Goal: Check status: Check status

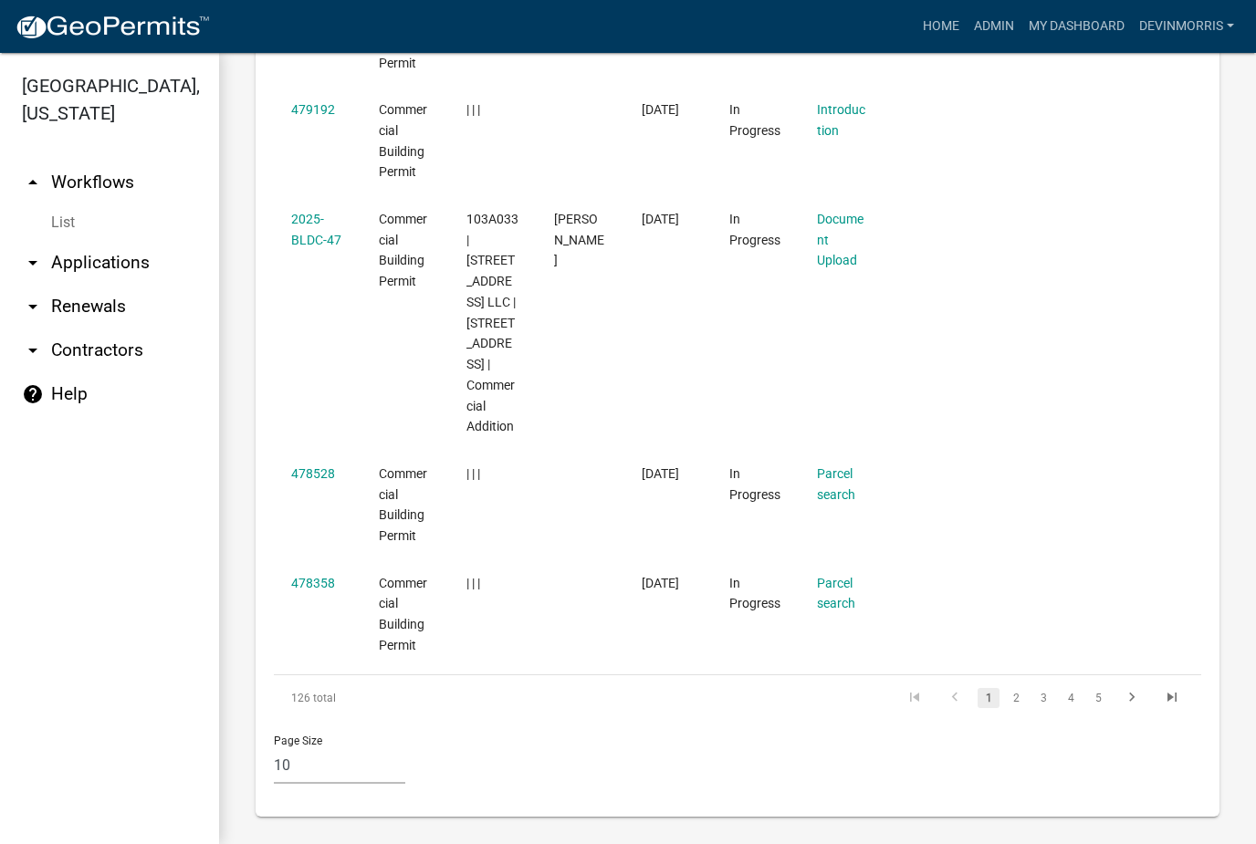
scroll to position [1600, 0]
click at [1016, 695] on link "2" at bounding box center [1016, 695] width 22 height 20
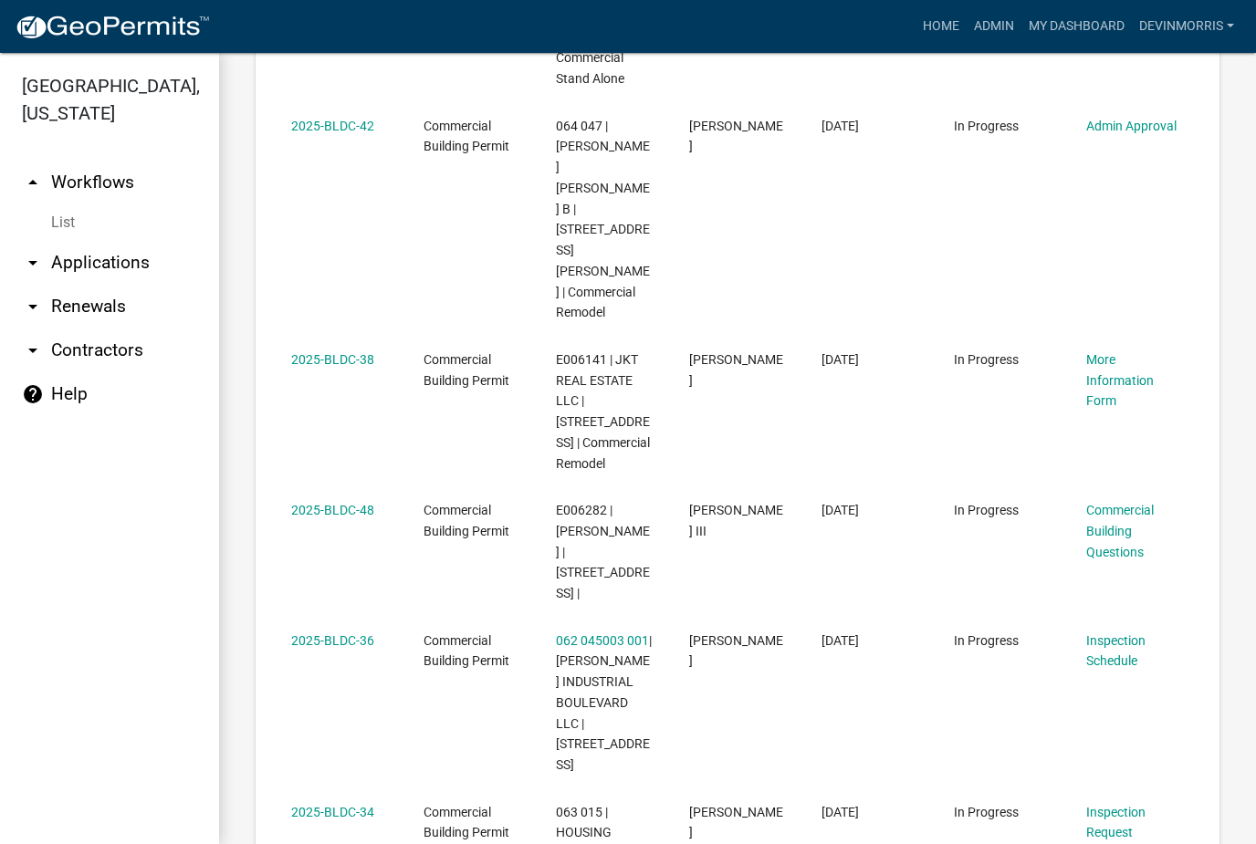
scroll to position [1805, 0]
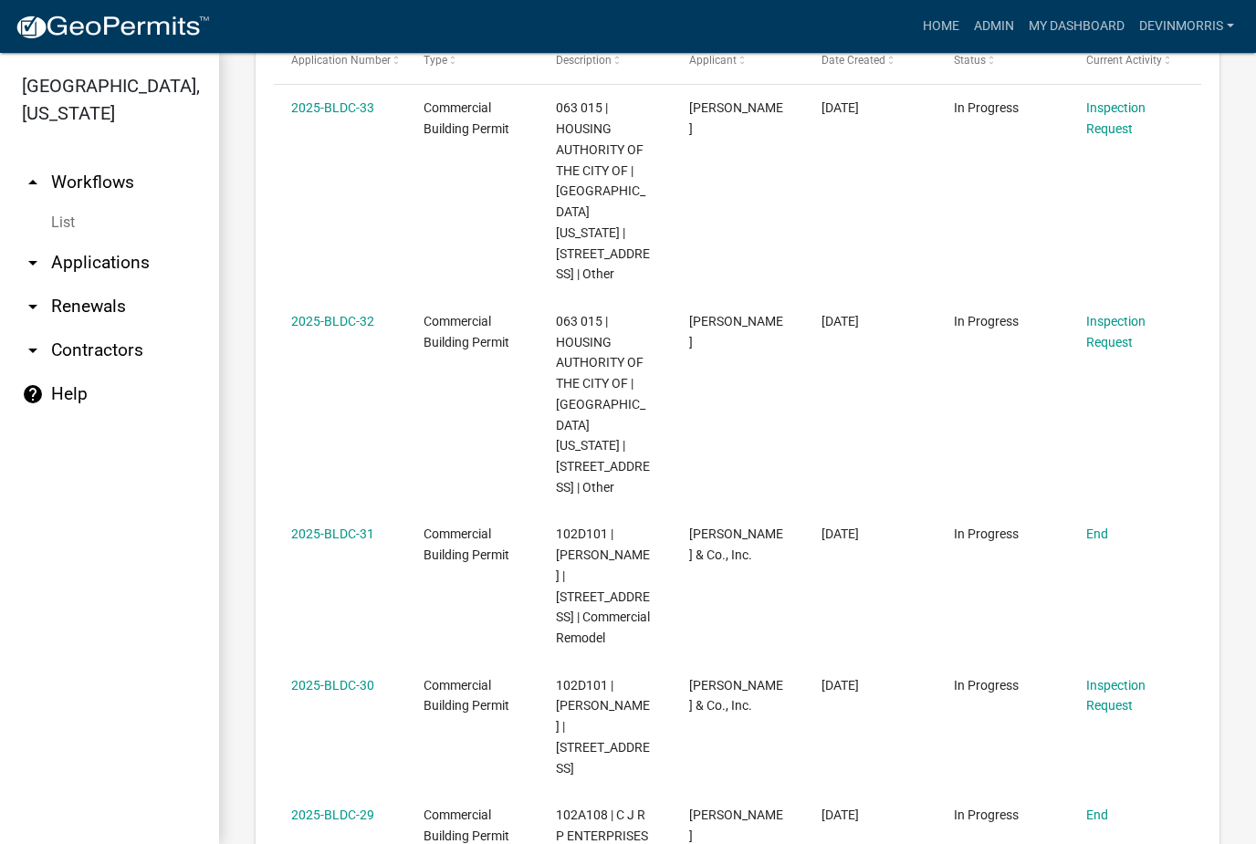
scroll to position [934, 0]
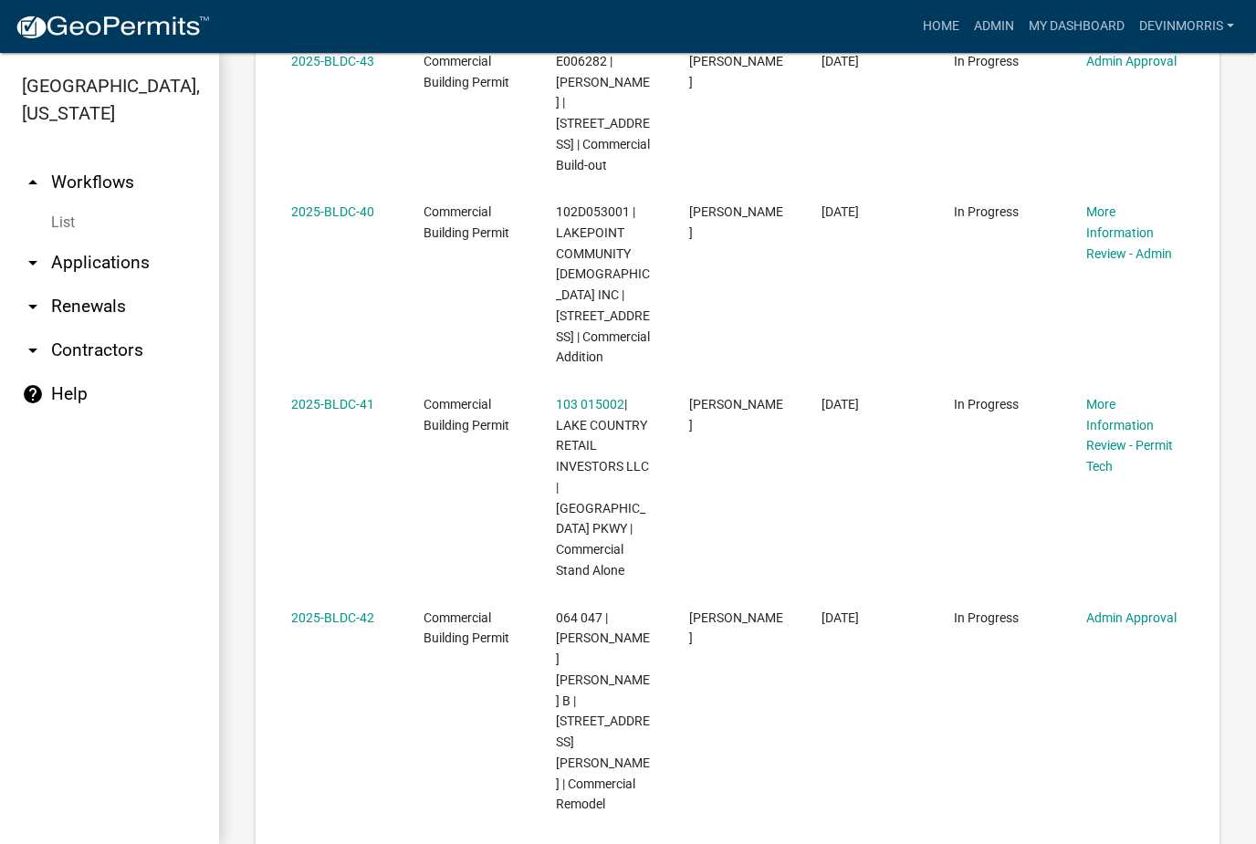
scroll to position [1288, 0]
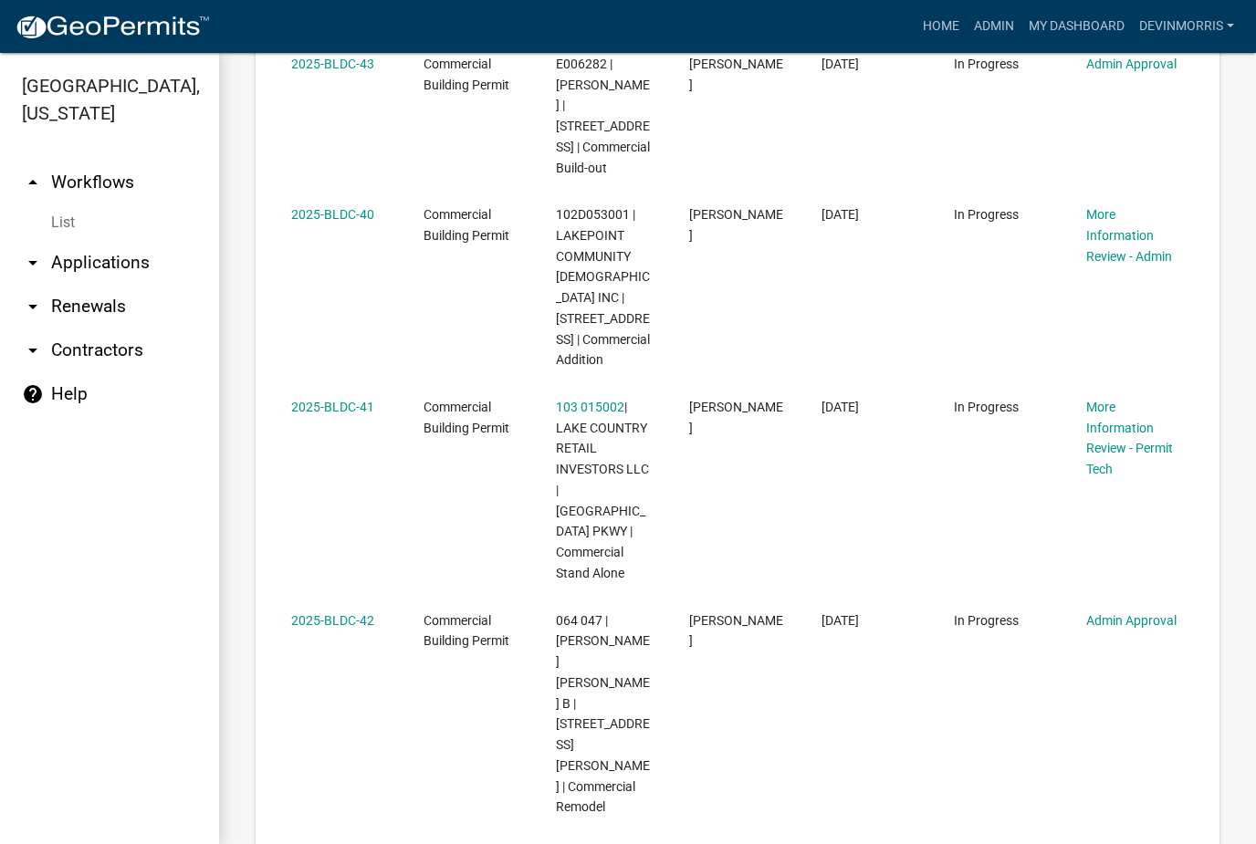
click at [344, 384] on datatable-body-cell "2025-BLDC-41" at bounding box center [340, 491] width 132 height 214
click at [356, 400] on link "2025-BLDC-41" at bounding box center [332, 407] width 83 height 15
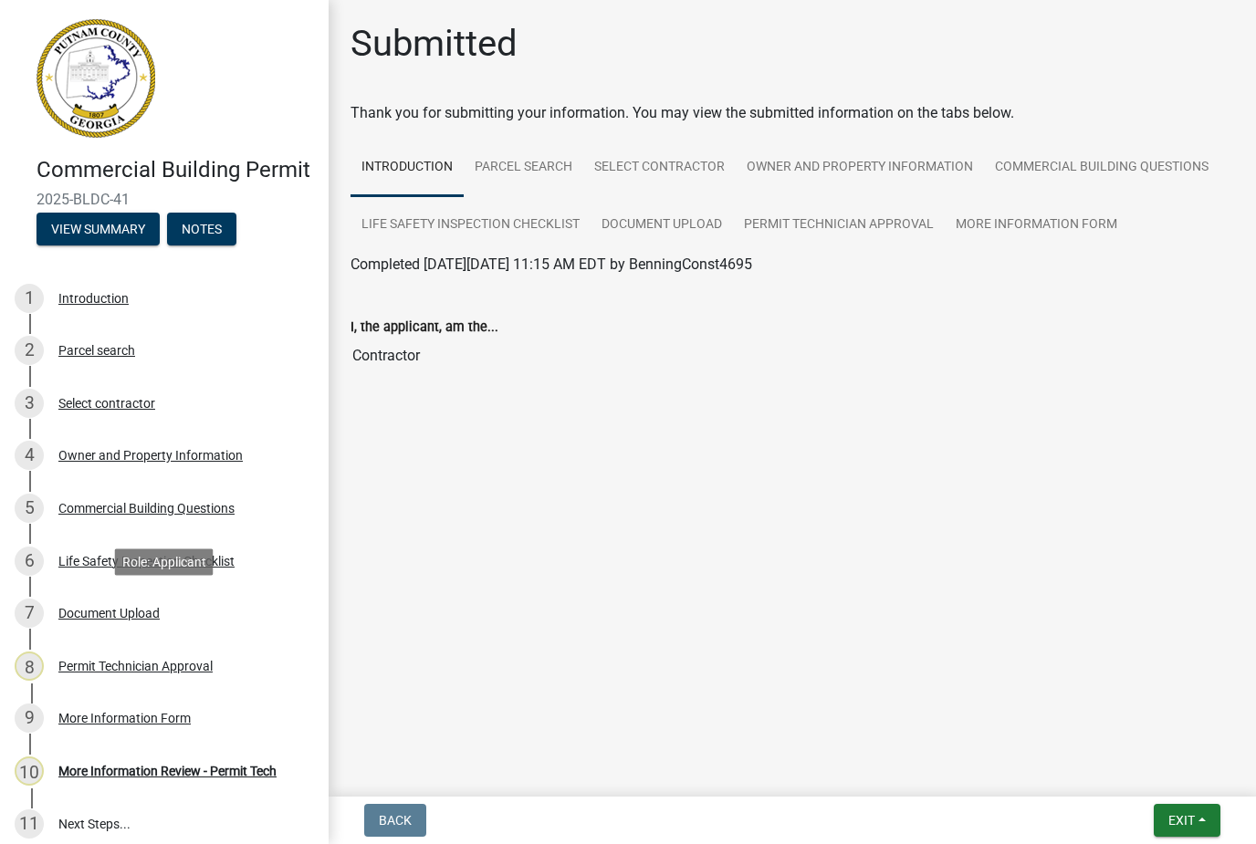
click at [130, 607] on div "Document Upload" at bounding box center [108, 613] width 101 height 13
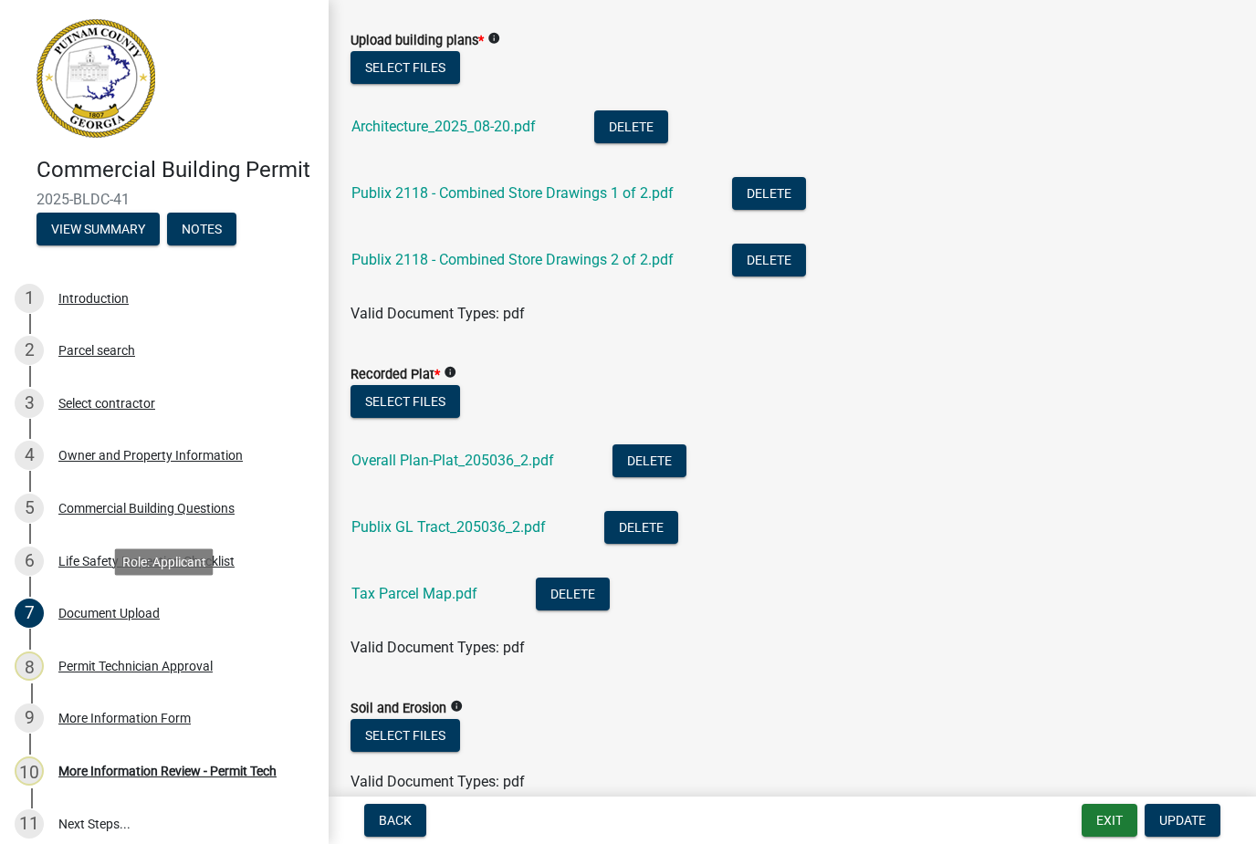
scroll to position [98, 0]
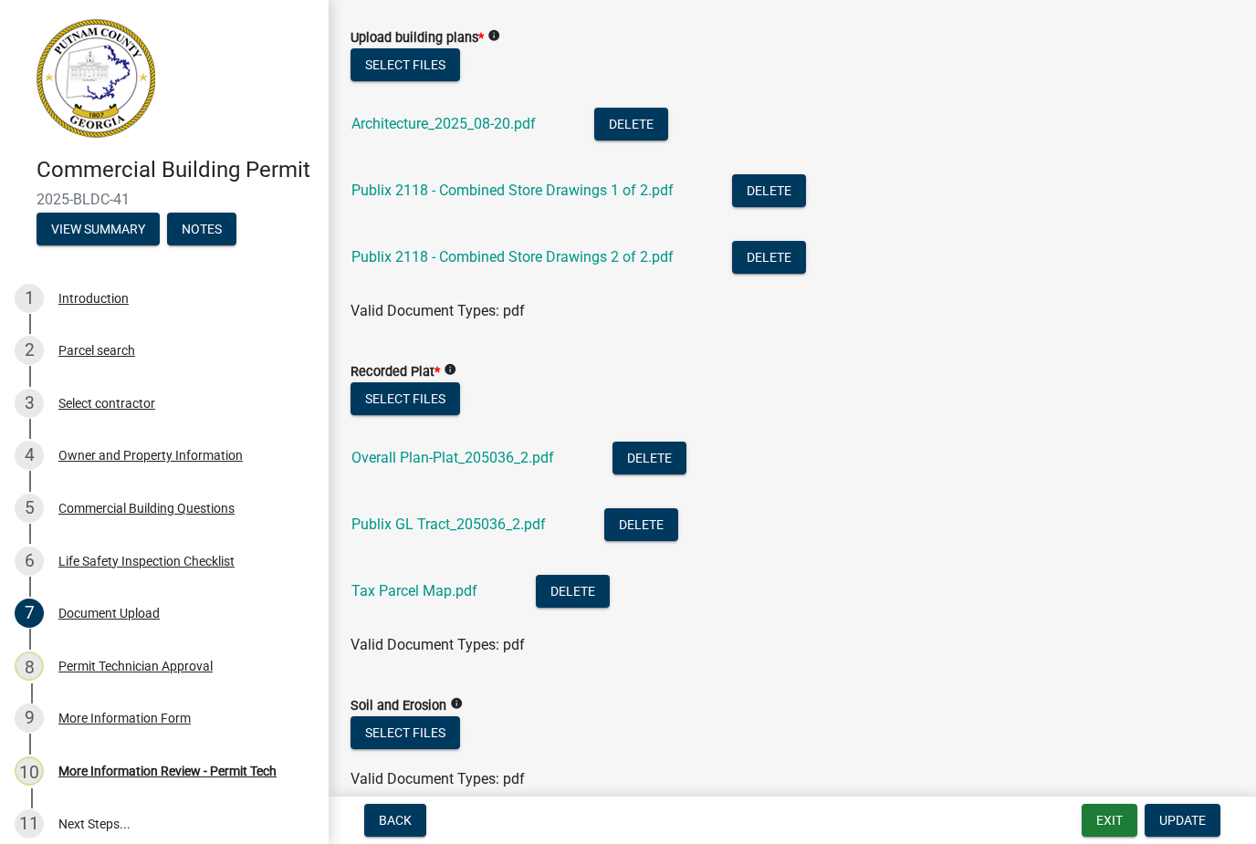
click at [483, 453] on link "Overall Plan-Plat_205036_2.pdf" at bounding box center [452, 457] width 203 height 17
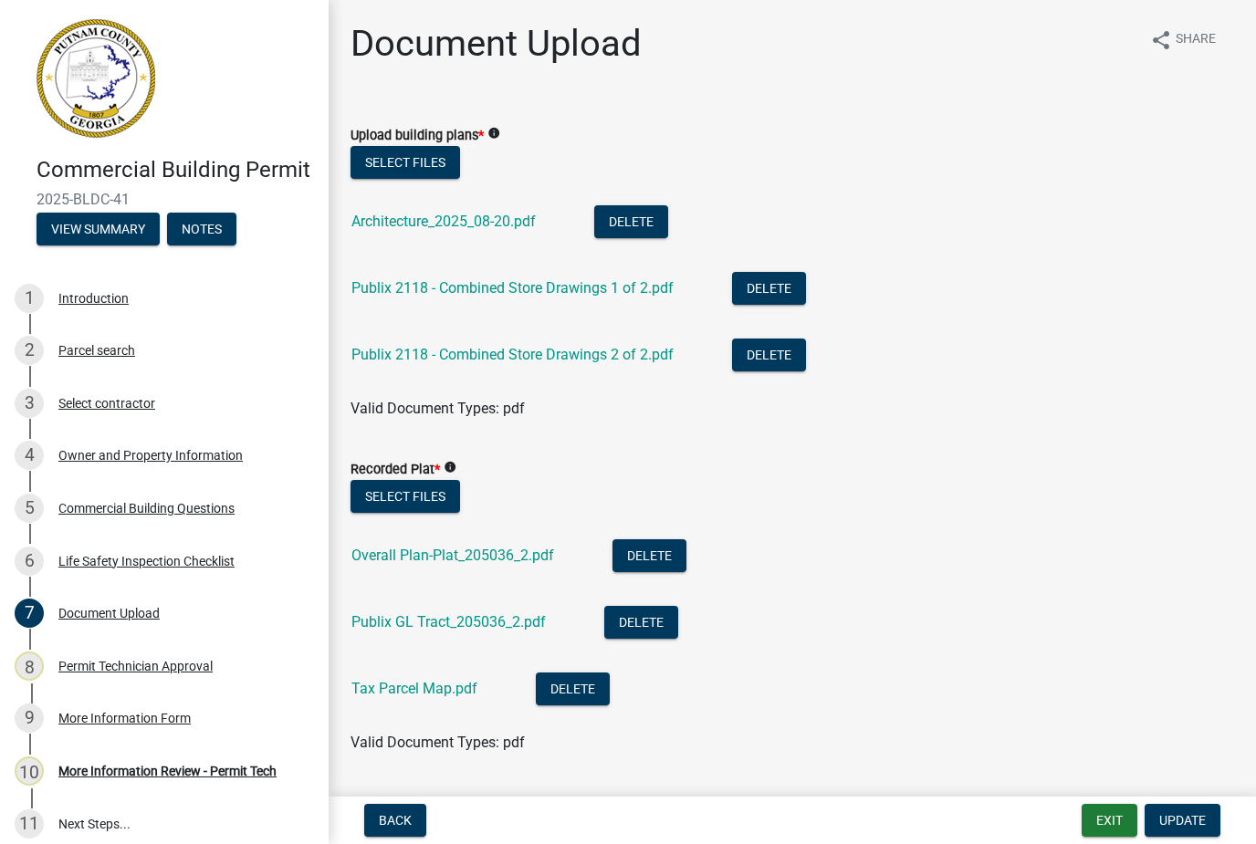
scroll to position [0, 0]
click at [570, 348] on link "Publix 2118 - Combined Store Drawings 2 of 2.pdf" at bounding box center [512, 354] width 322 height 17
click at [583, 286] on link "Publix 2118 - Combined Store Drawings 1 of 2.pdf" at bounding box center [512, 287] width 322 height 17
click at [91, 350] on div "Parcel search" at bounding box center [96, 350] width 77 height 13
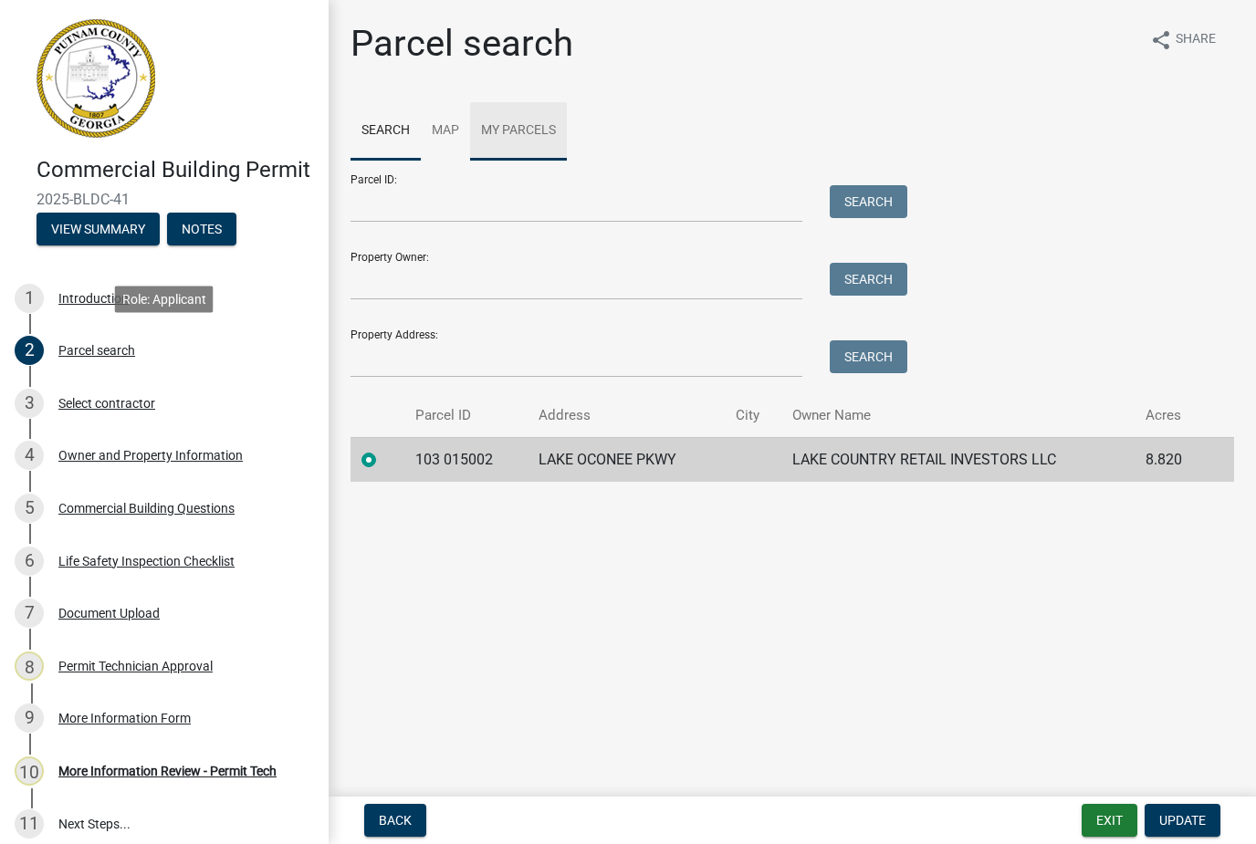
click at [532, 121] on link "My Parcels" at bounding box center [518, 131] width 97 height 58
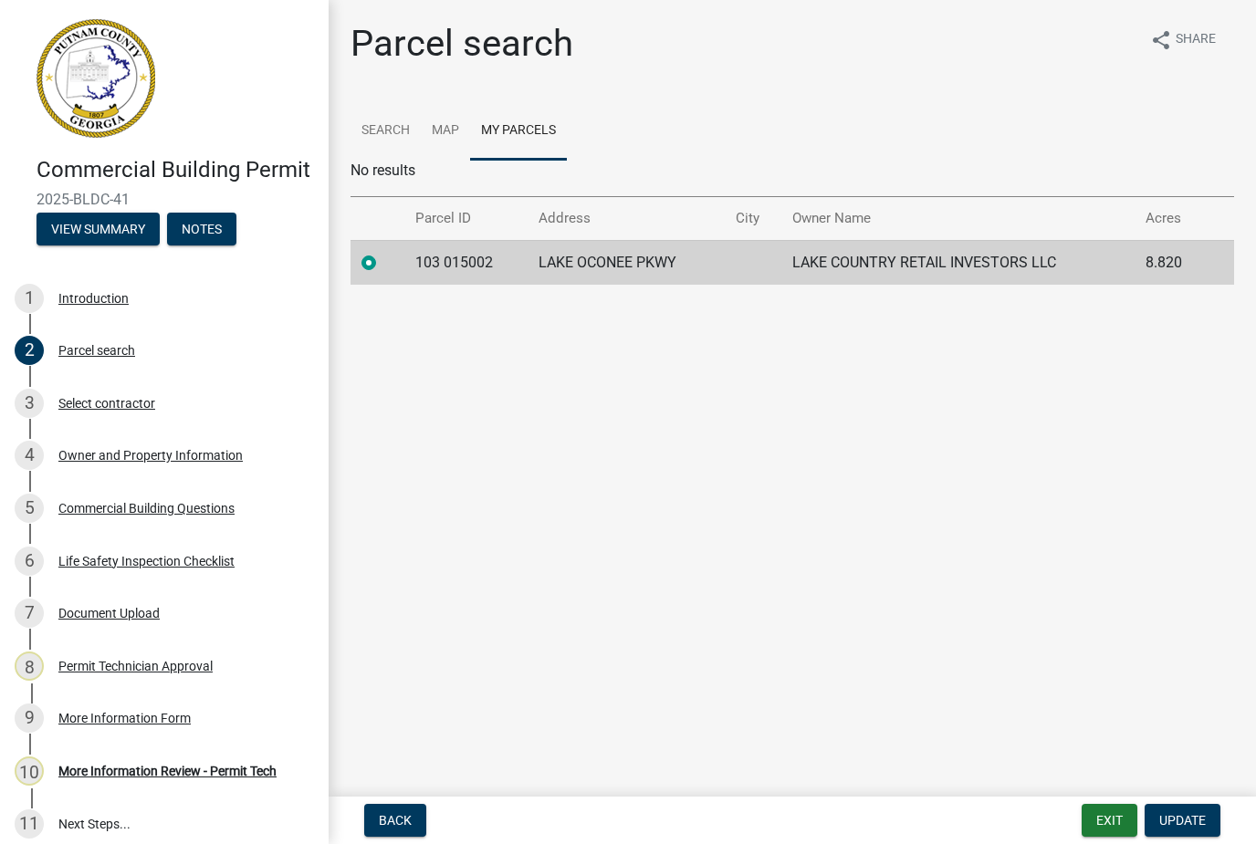
click at [440, 252] on td "103 015002" at bounding box center [465, 262] width 123 height 45
click at [379, 119] on link "Search" at bounding box center [385, 131] width 70 height 58
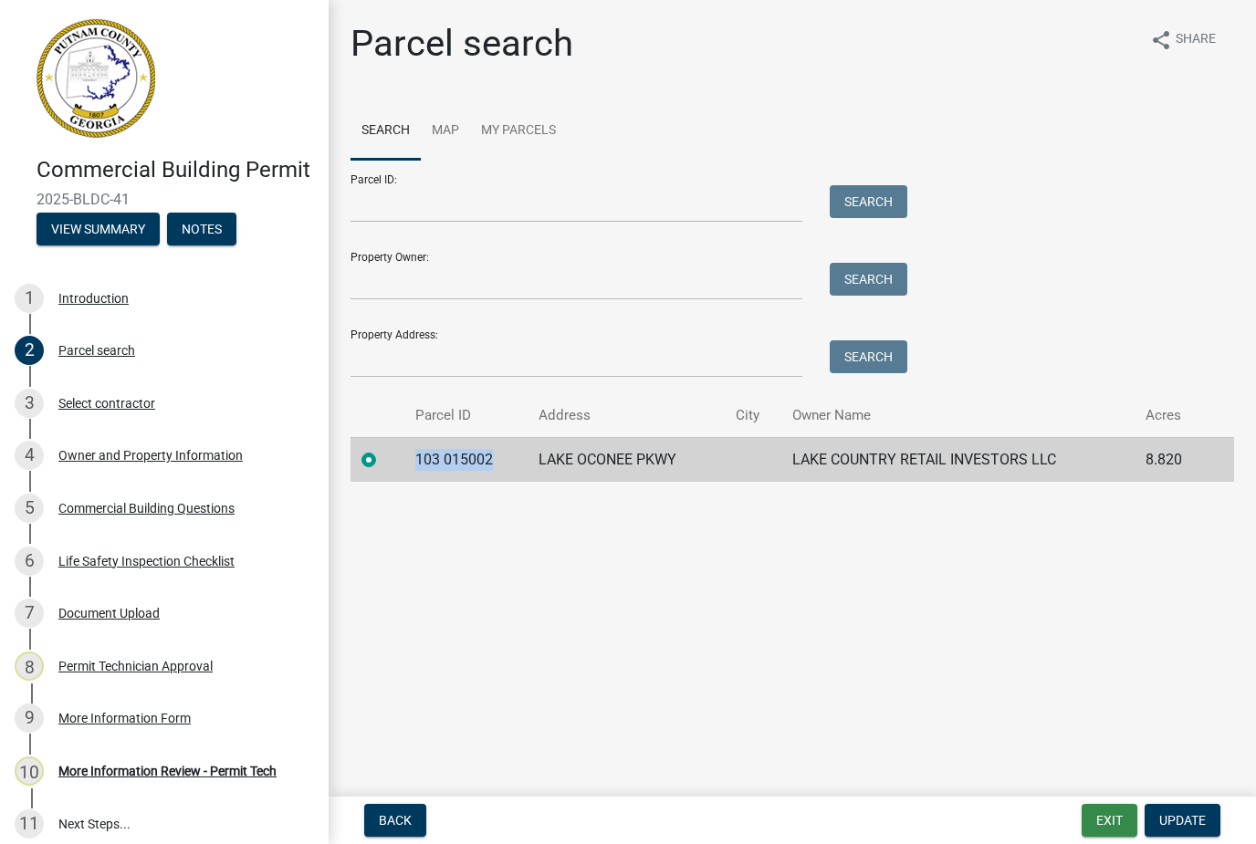
click at [1113, 829] on button "Exit" at bounding box center [1109, 820] width 56 height 33
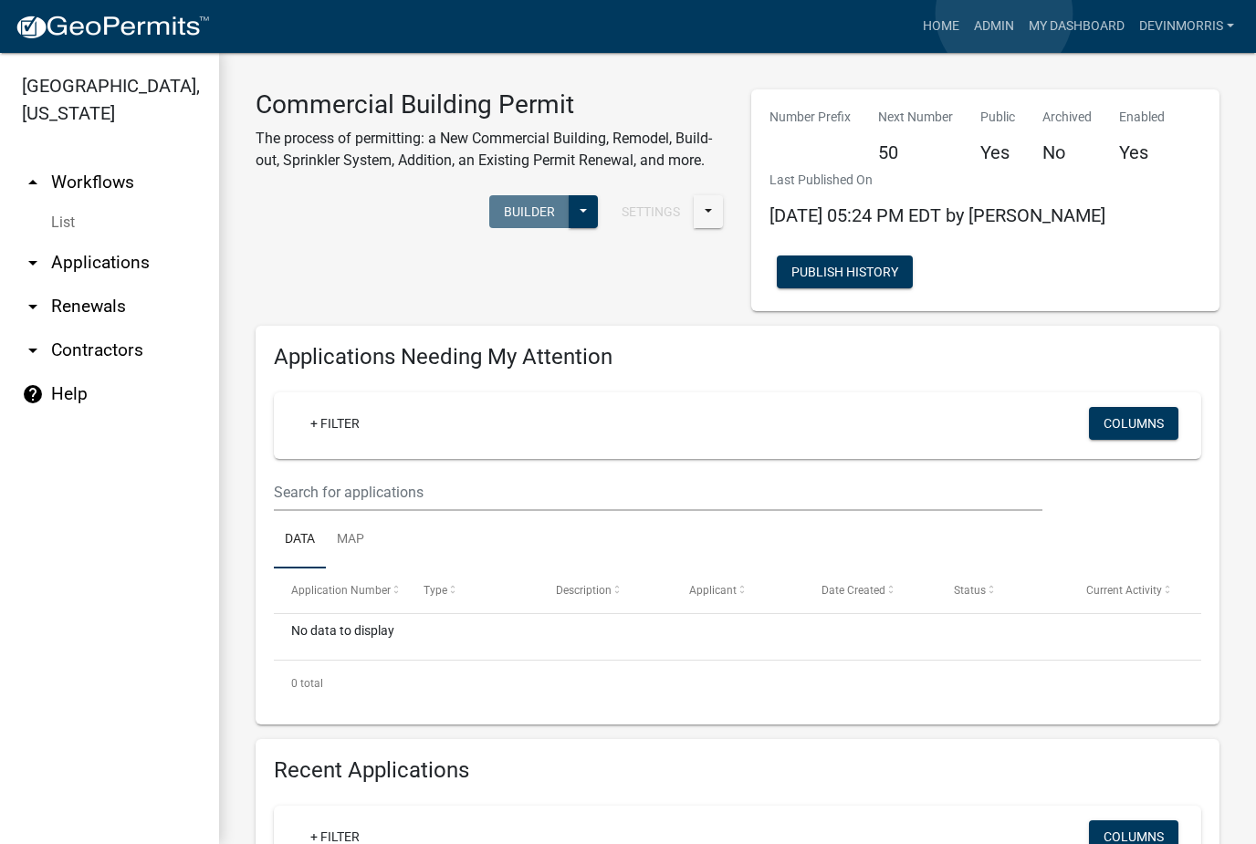
click at [1004, 15] on link "Admin" at bounding box center [993, 26] width 55 height 35
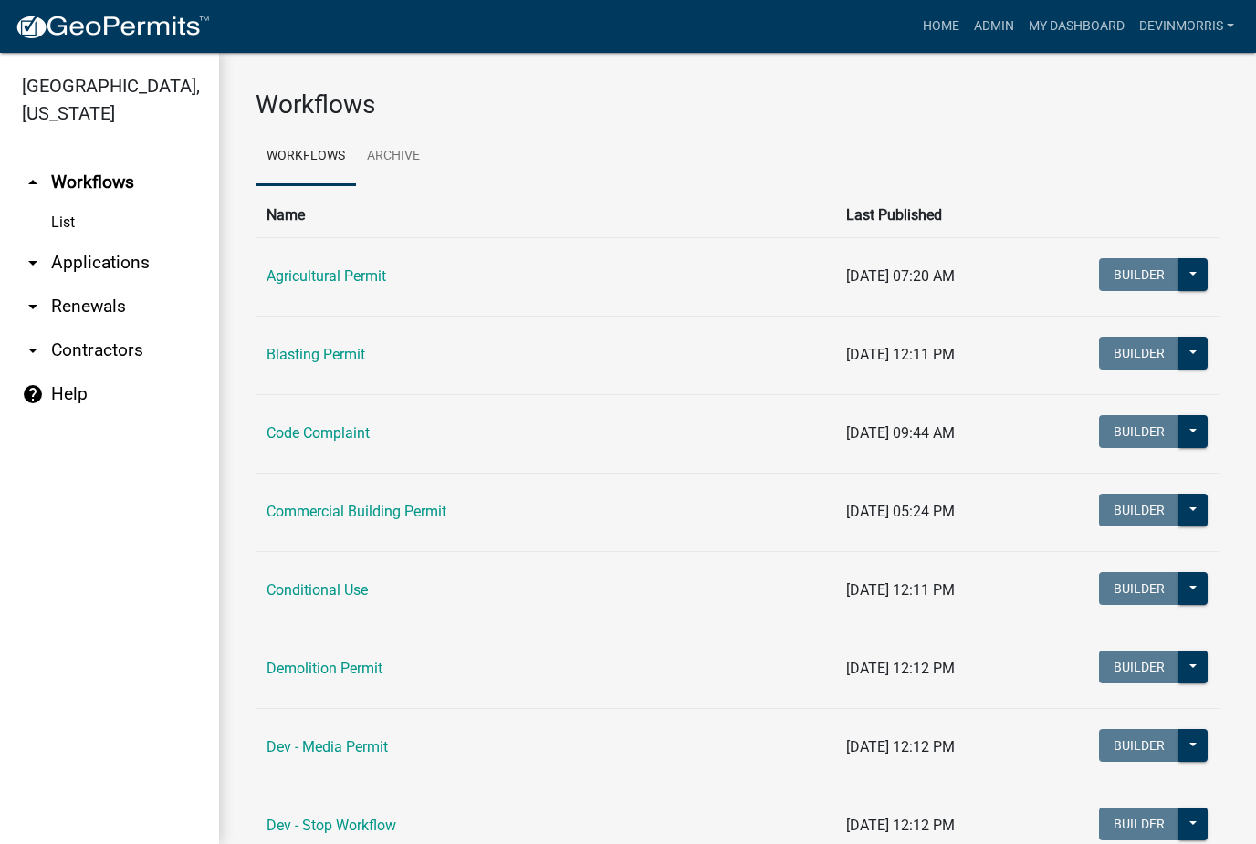
click at [103, 265] on link "arrow_drop_down Applications" at bounding box center [109, 263] width 219 height 44
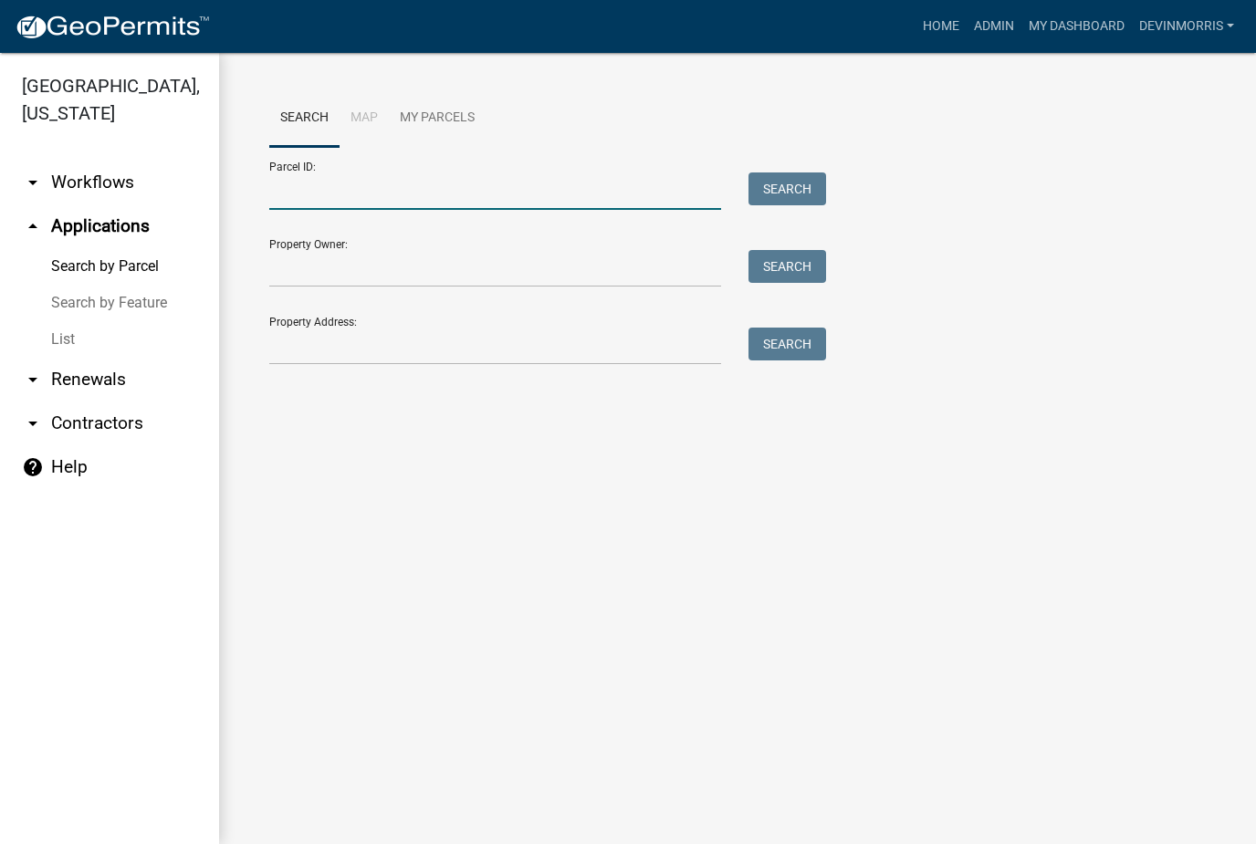
click at [375, 181] on input "Parcel ID:" at bounding box center [495, 190] width 452 height 37
paste input "103 015002"
type input "103 015002"
click at [798, 189] on button "Search" at bounding box center [787, 188] width 78 height 33
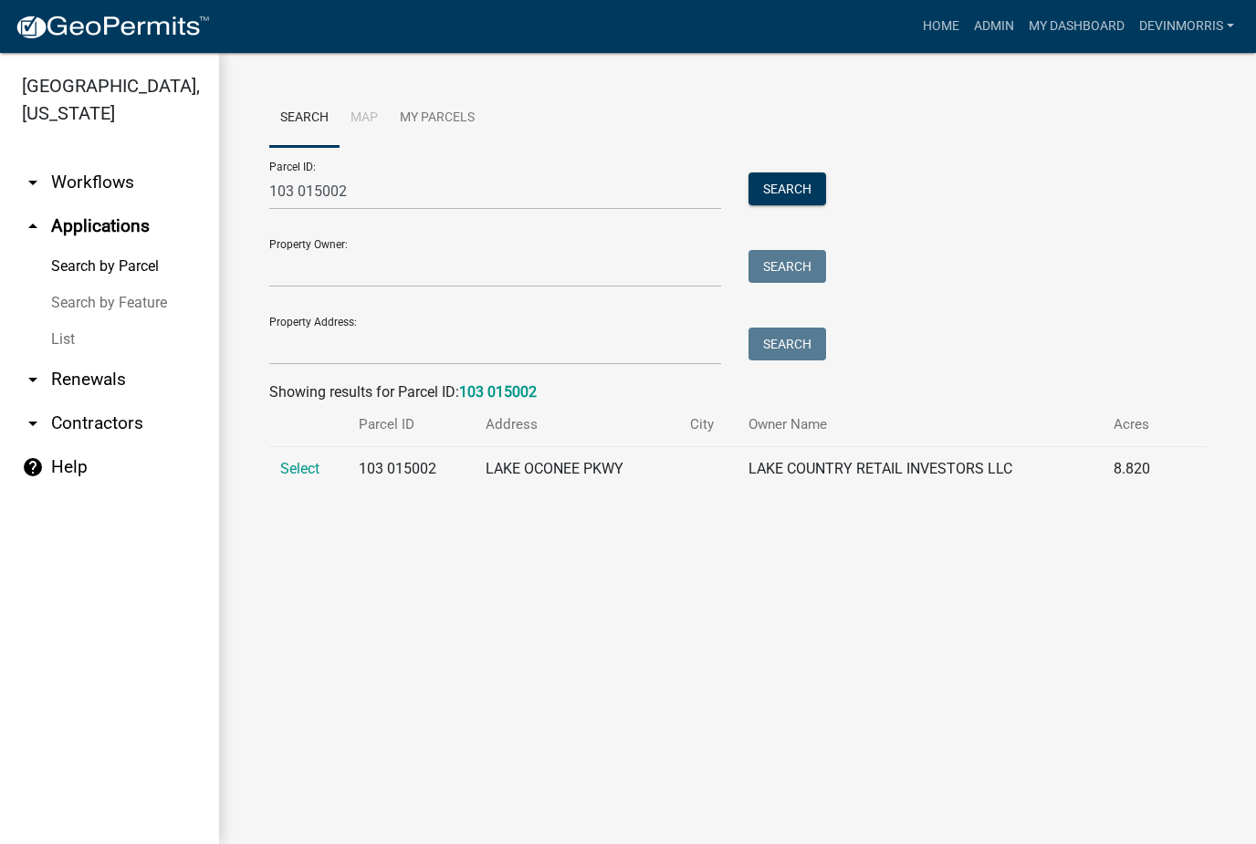
click at [305, 447] on td "Select" at bounding box center [308, 469] width 78 height 45
click at [285, 476] on span "Select" at bounding box center [299, 468] width 39 height 17
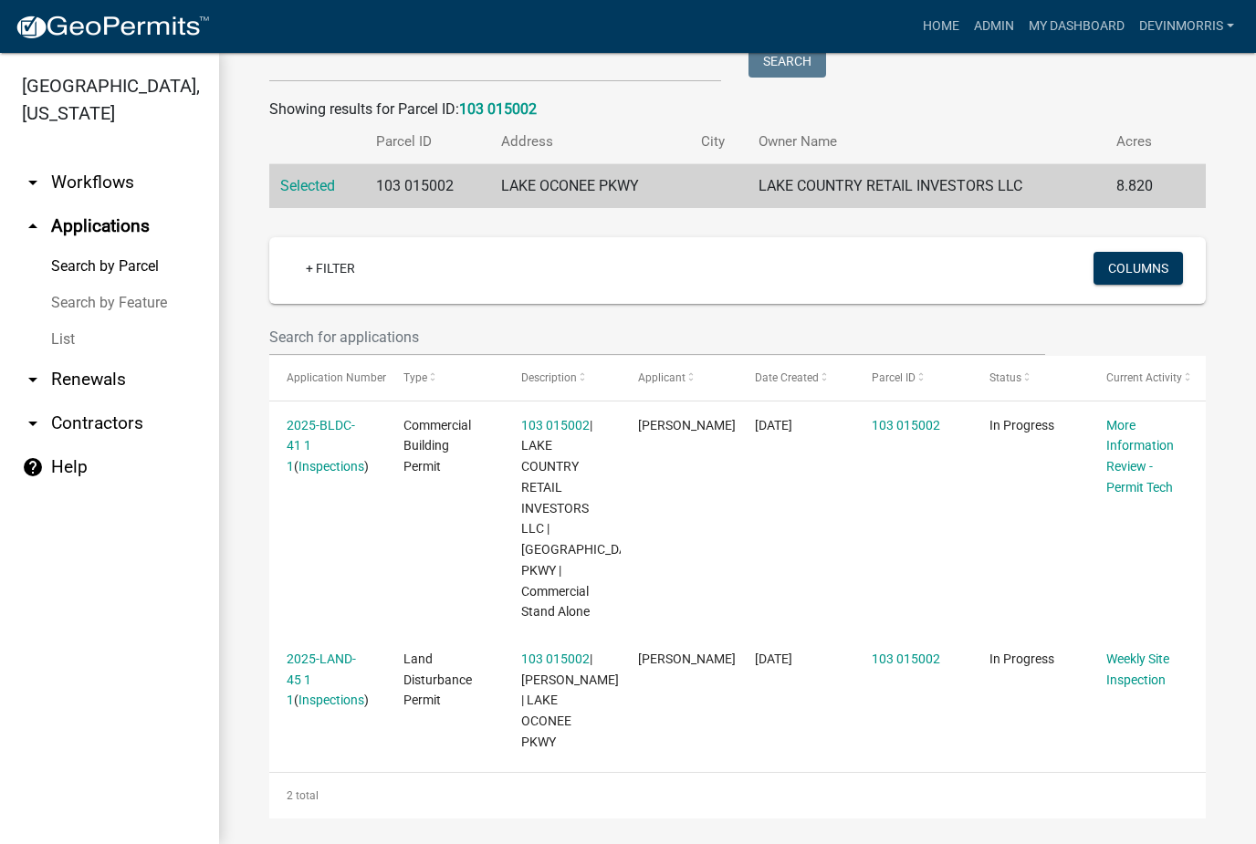
scroll to position [281, 0]
click at [316, 656] on link "2025-LAND-45 1 1" at bounding box center [321, 681] width 69 height 57
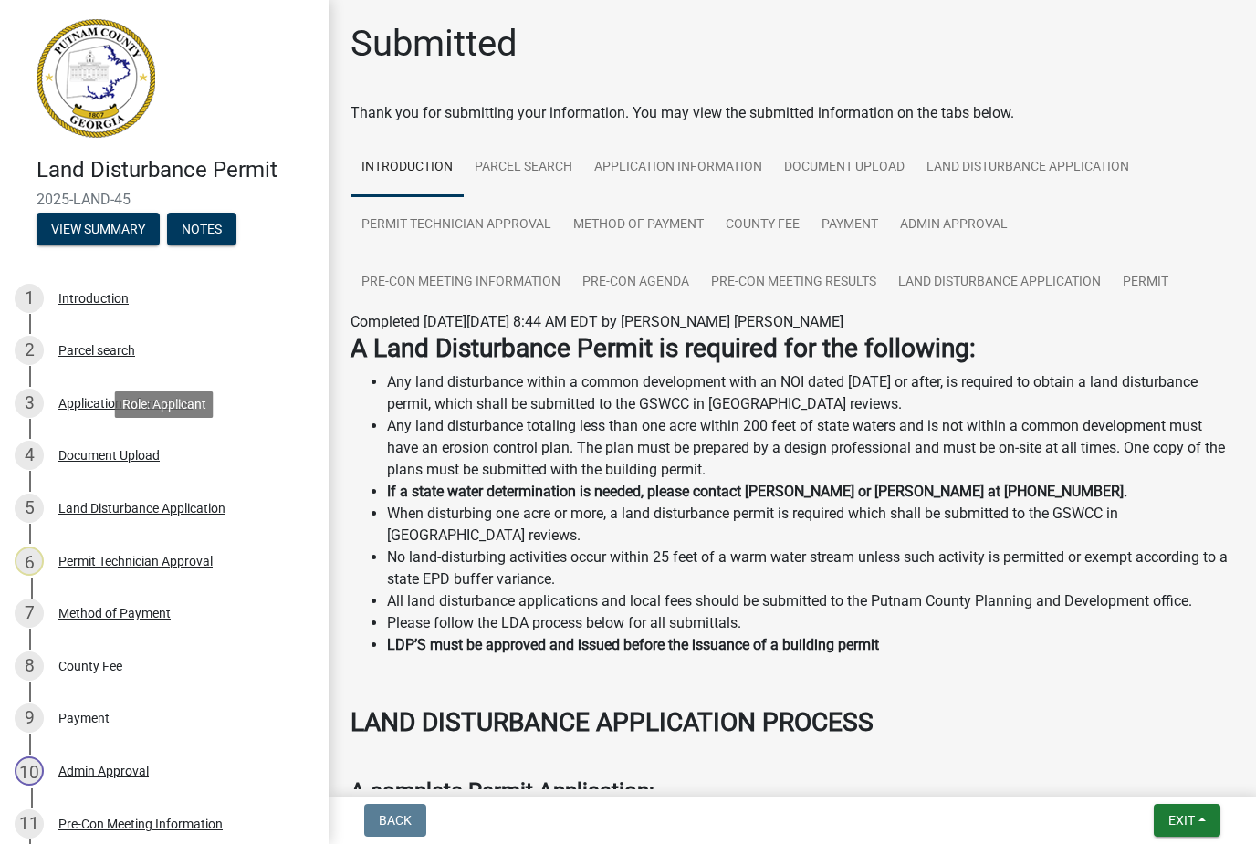
click at [129, 449] on div "Document Upload" at bounding box center [108, 455] width 101 height 13
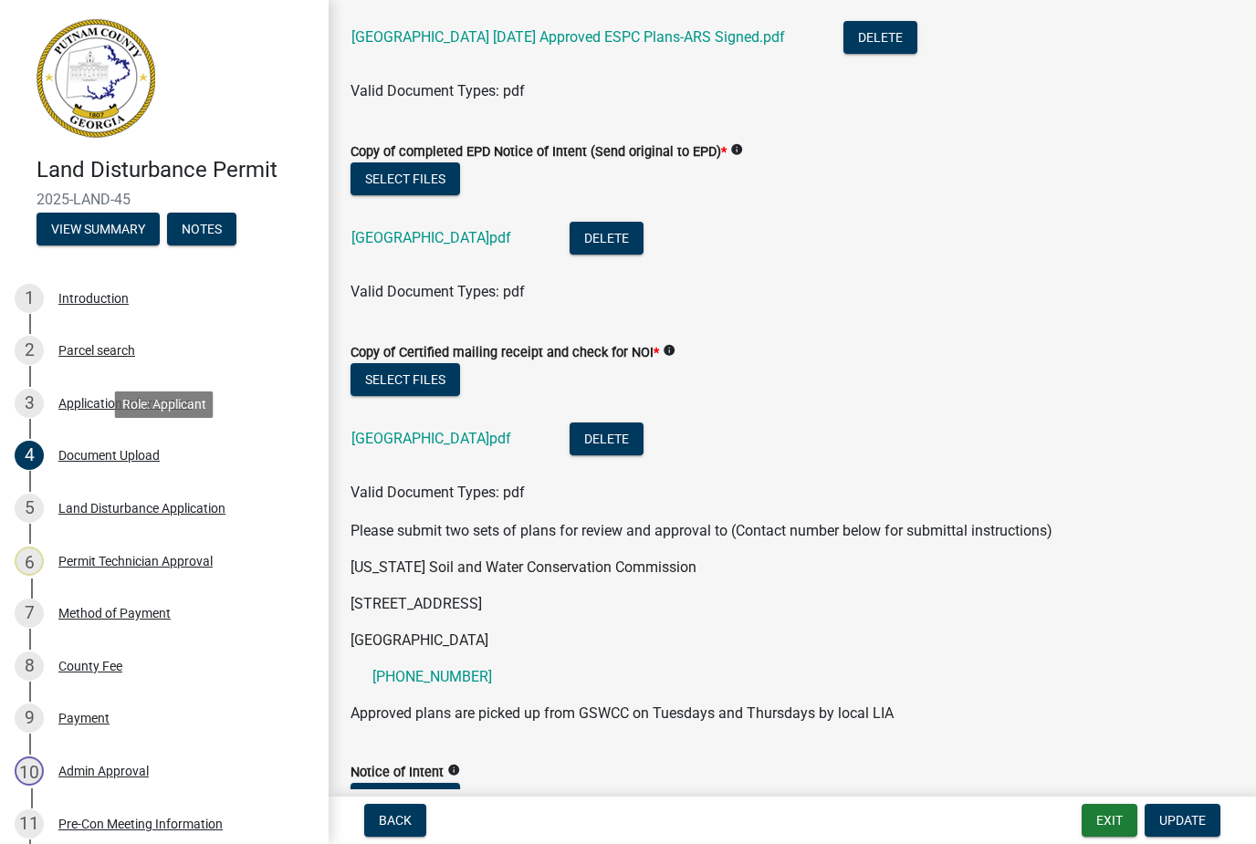
scroll to position [151, 0]
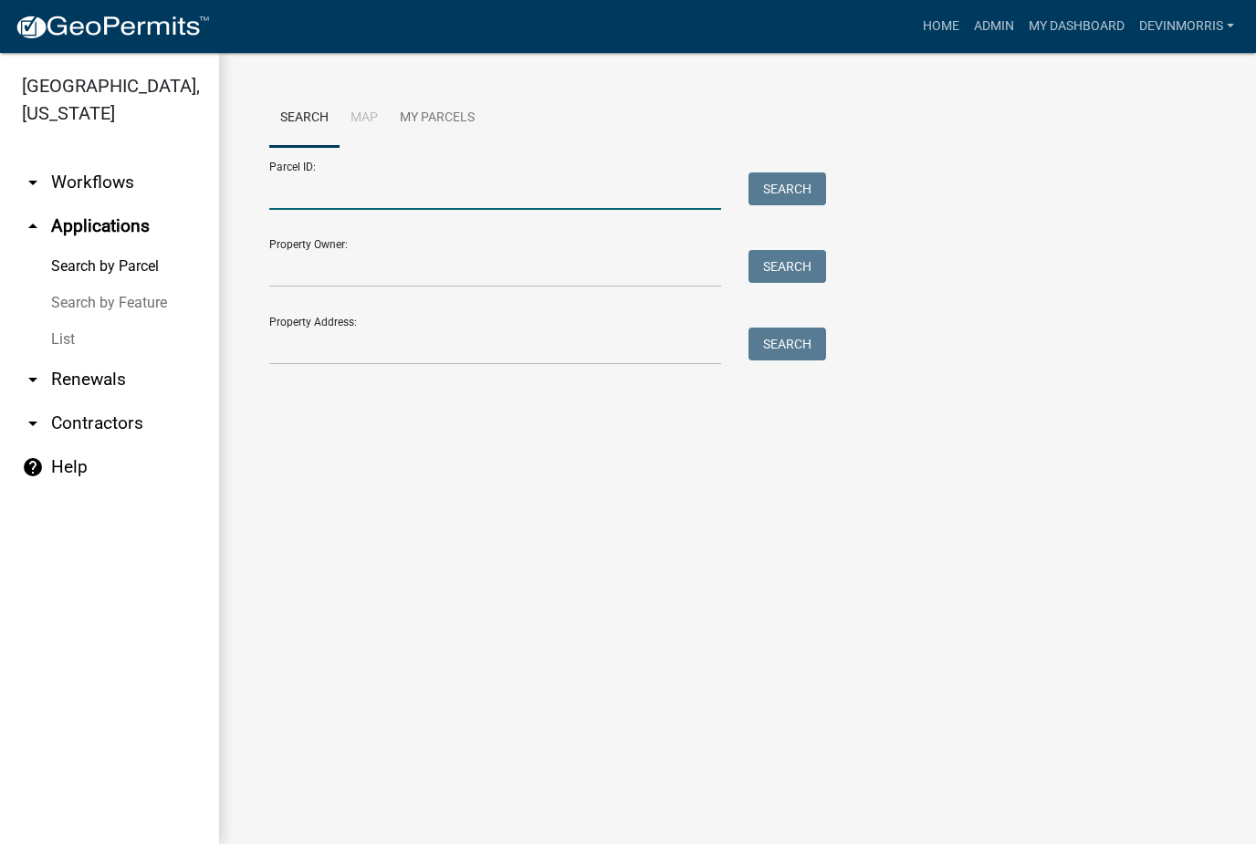
click at [397, 198] on input "Parcel ID:" at bounding box center [495, 190] width 452 height 37
paste input "103 015002"
type input "103 015002"
click at [826, 188] on button "Search" at bounding box center [787, 188] width 78 height 33
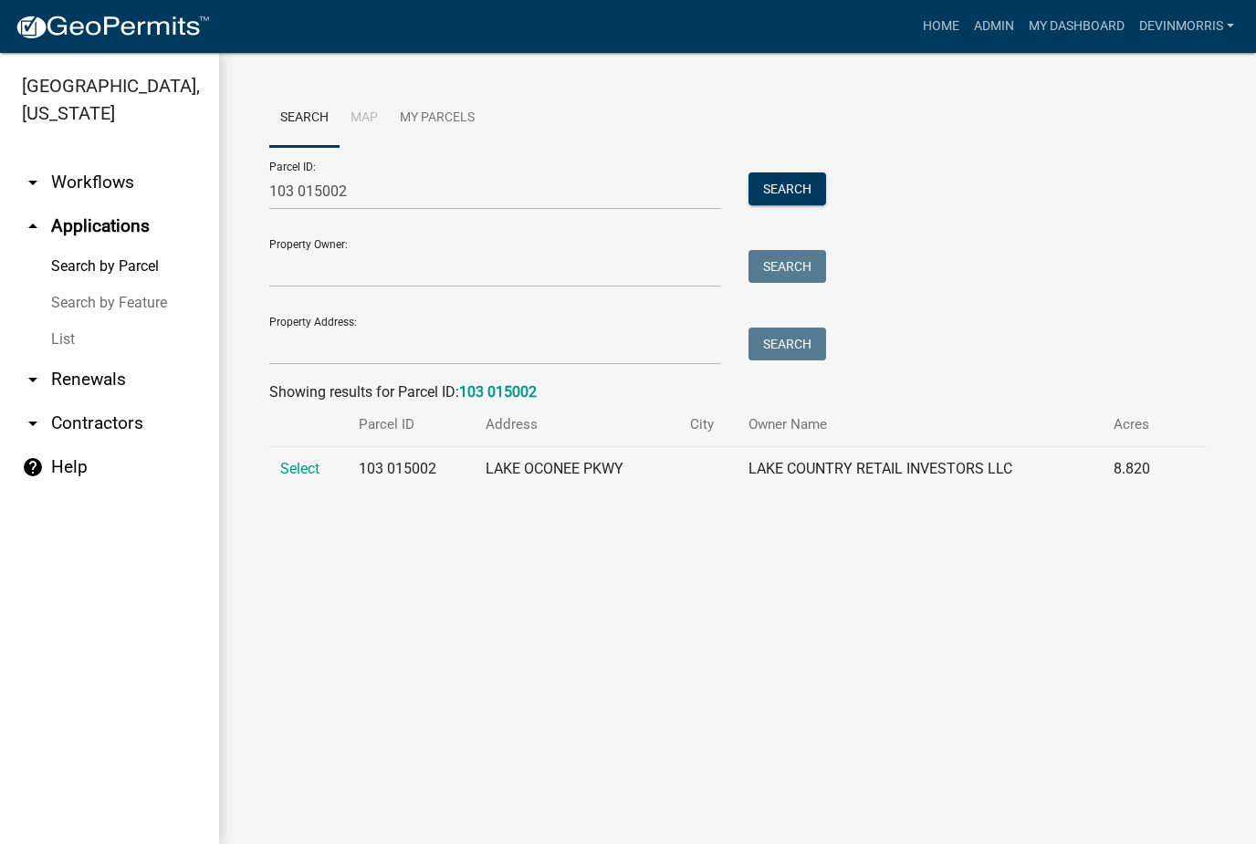
click at [283, 464] on span "Select" at bounding box center [299, 468] width 39 height 17
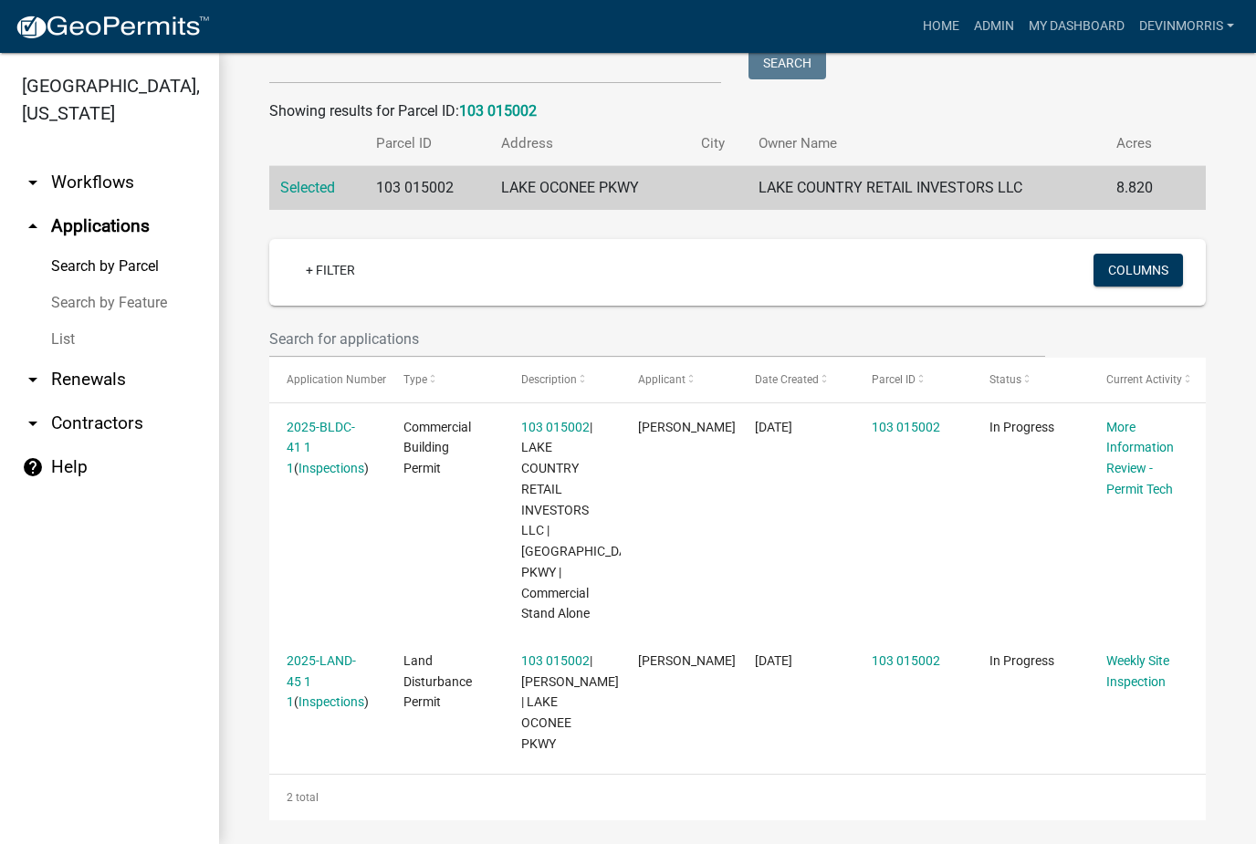
scroll to position [281, 0]
click at [338, 427] on link "2025-BLDC-41 1 1" at bounding box center [321, 448] width 68 height 57
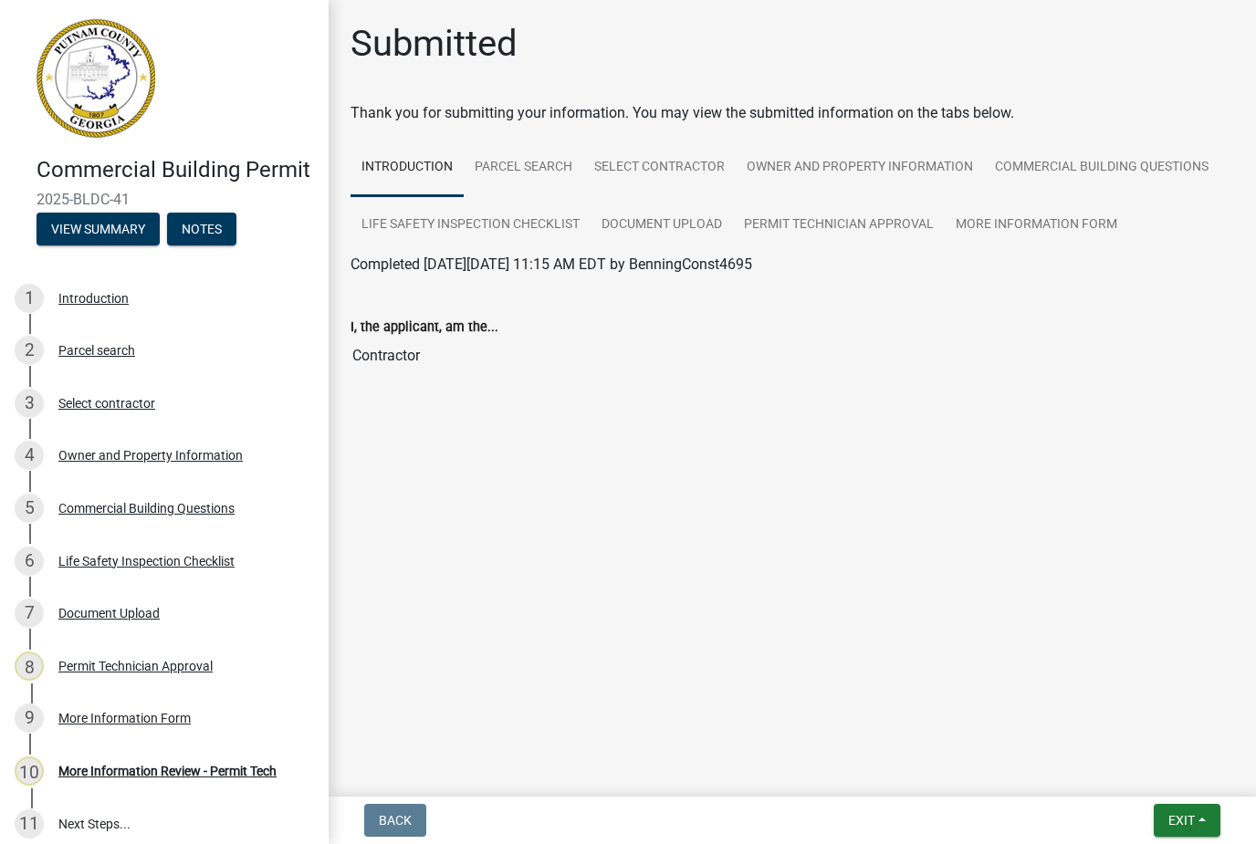
click at [141, 620] on div "Document Upload" at bounding box center [108, 613] width 101 height 13
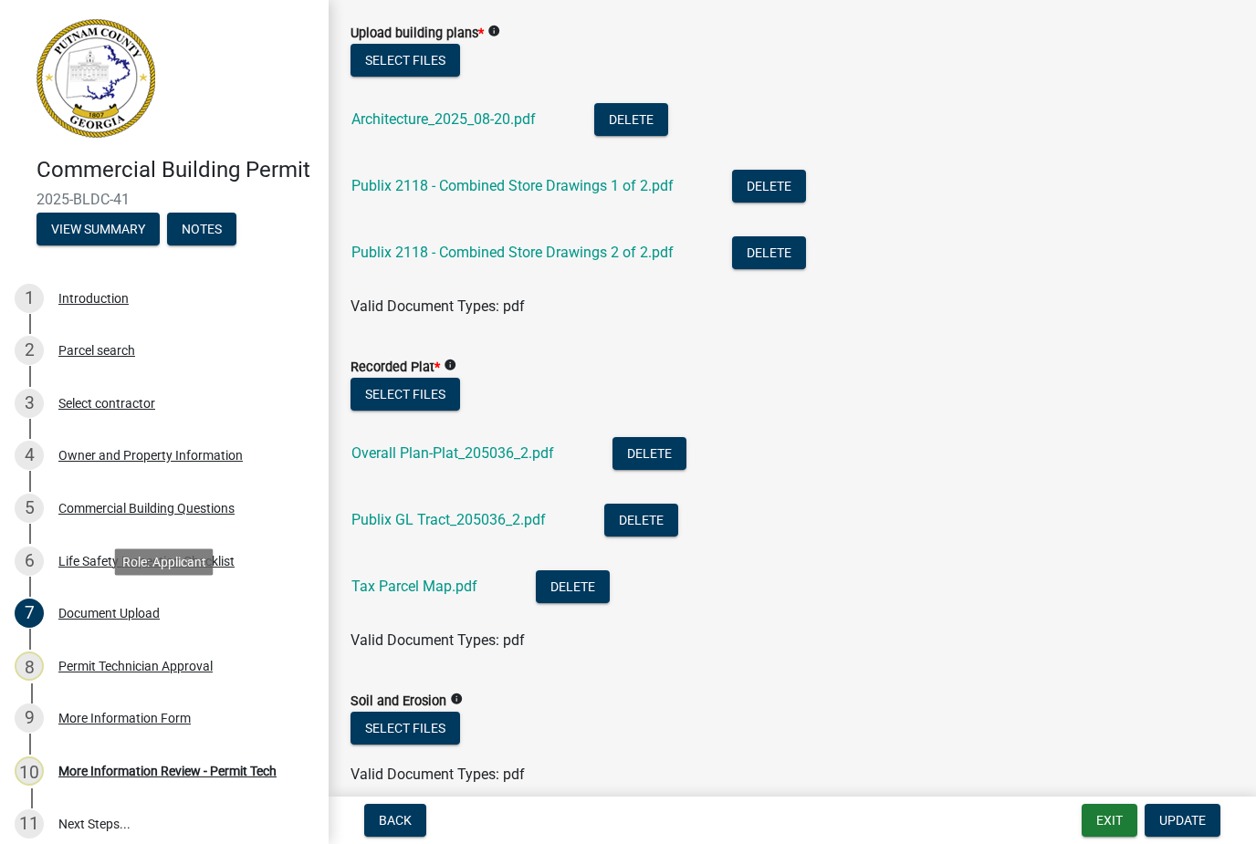
scroll to position [111, 0]
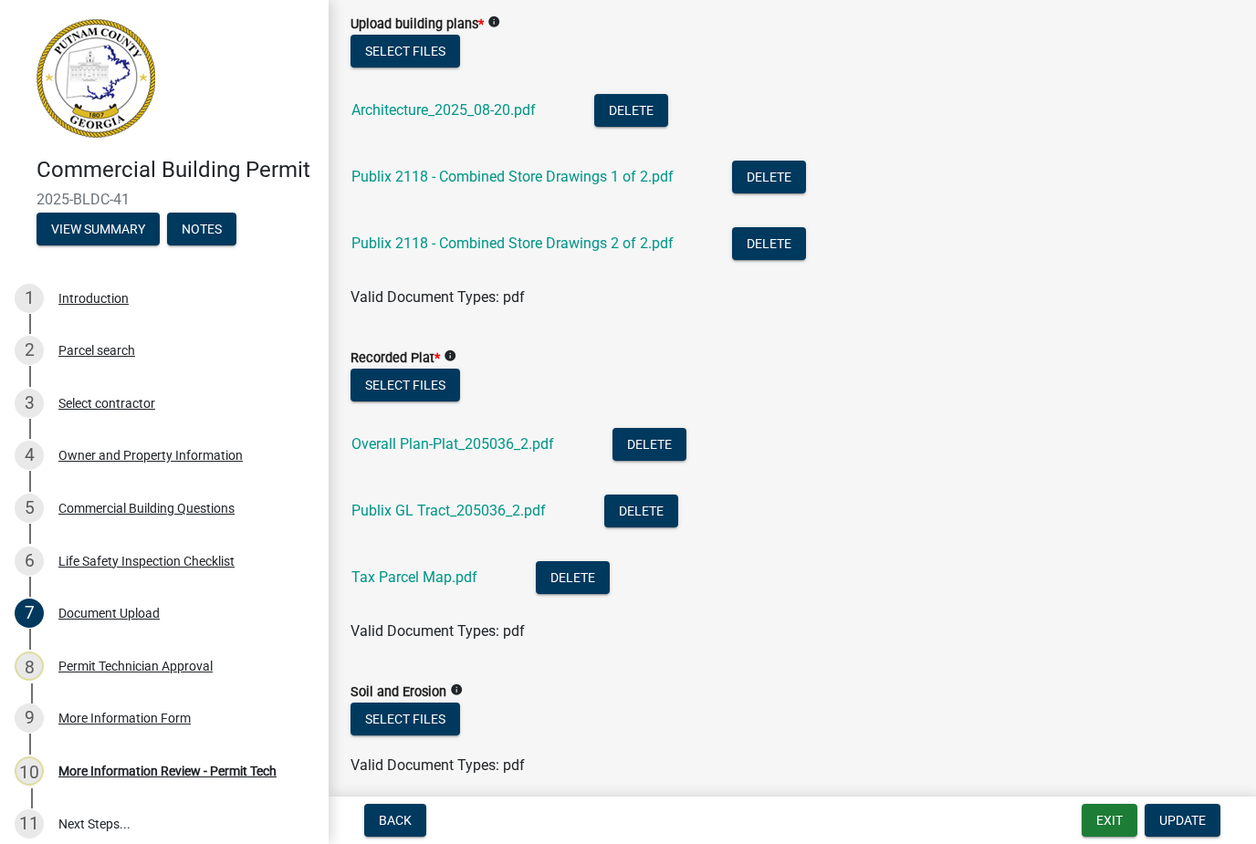
click at [523, 495] on div "Publix GL Tract_205036_2.pdf" at bounding box center [463, 513] width 224 height 37
click at [506, 508] on link "Publix GL Tract_205036_2.pdf" at bounding box center [448, 510] width 194 height 17
click at [438, 575] on link "Tax Parcel Map.pdf" at bounding box center [414, 576] width 126 height 17
click at [467, 443] on link "Overall Plan-Plat_205036_2.pdf" at bounding box center [452, 443] width 203 height 17
click at [1096, 831] on button "Exit" at bounding box center [1109, 820] width 56 height 33
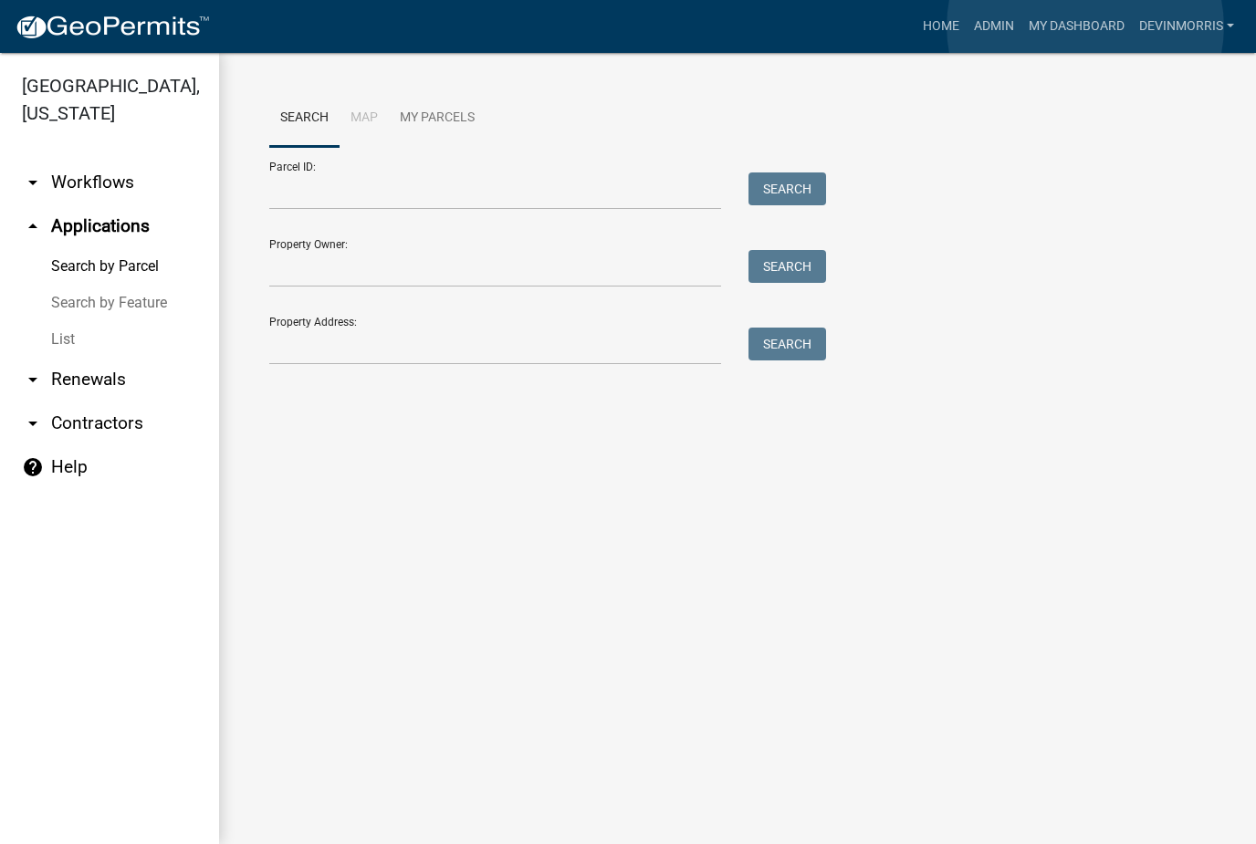
click at [1085, 26] on link "My Dashboard" at bounding box center [1076, 26] width 110 height 35
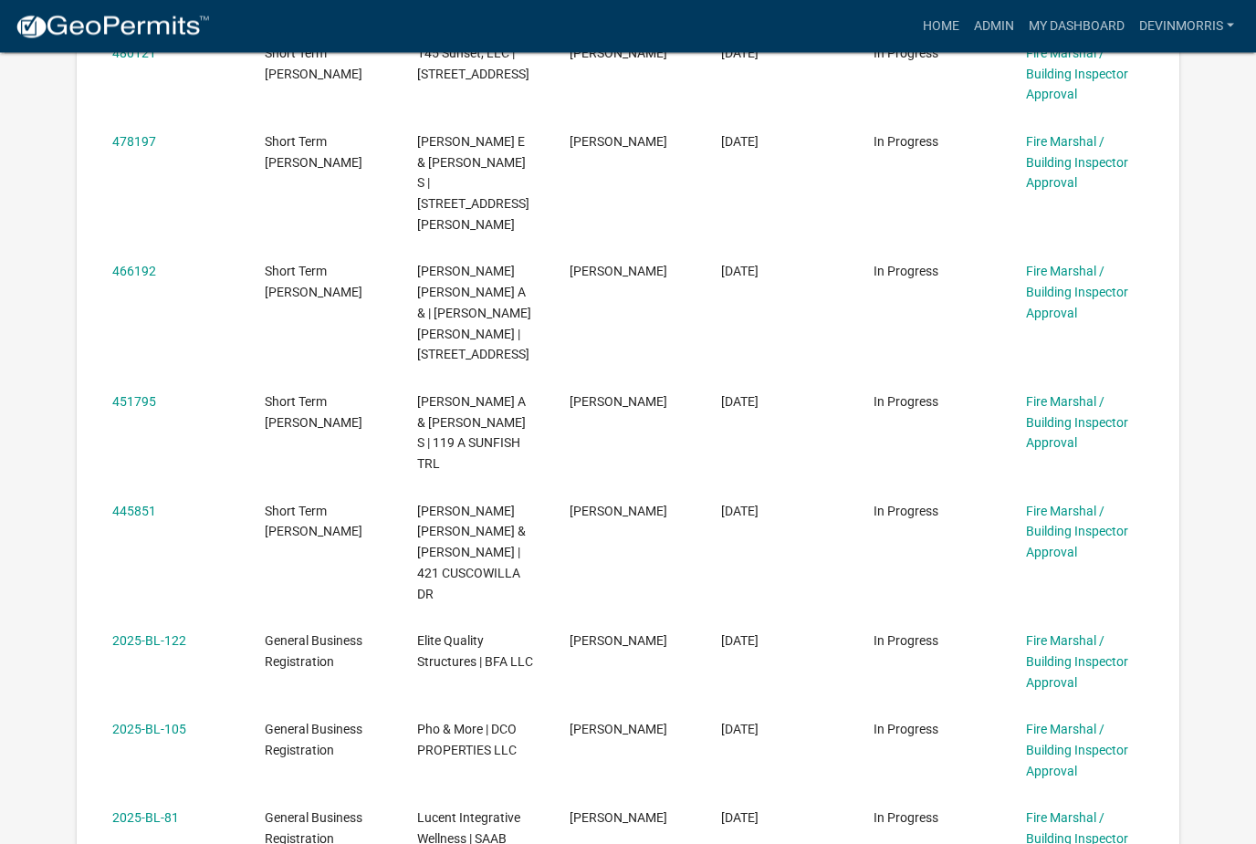
scroll to position [660, 0]
